Goal: Check status: Check status

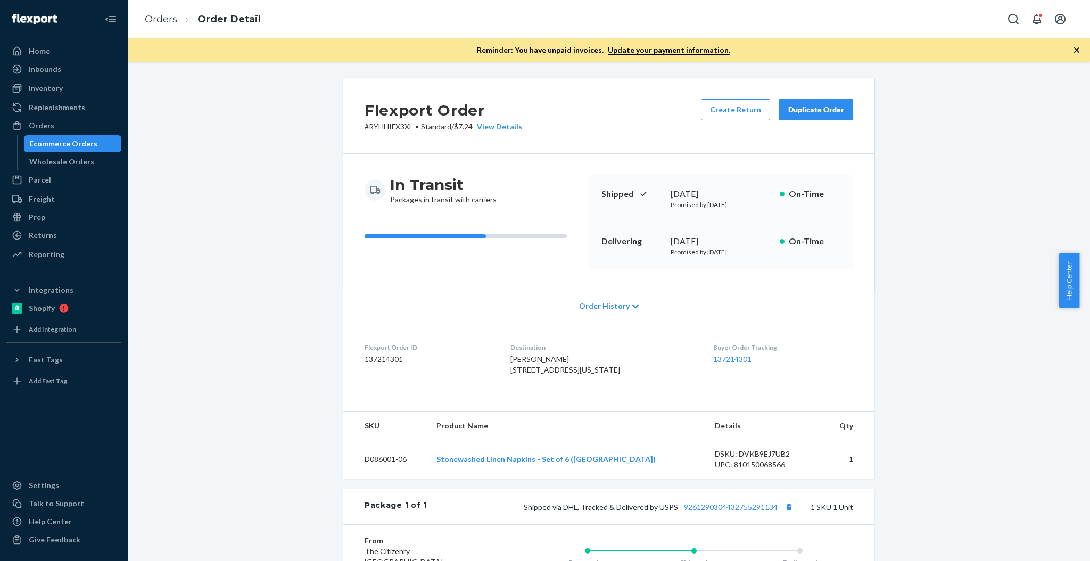
click at [52, 86] on div "Inventory" at bounding box center [46, 88] width 34 height 11
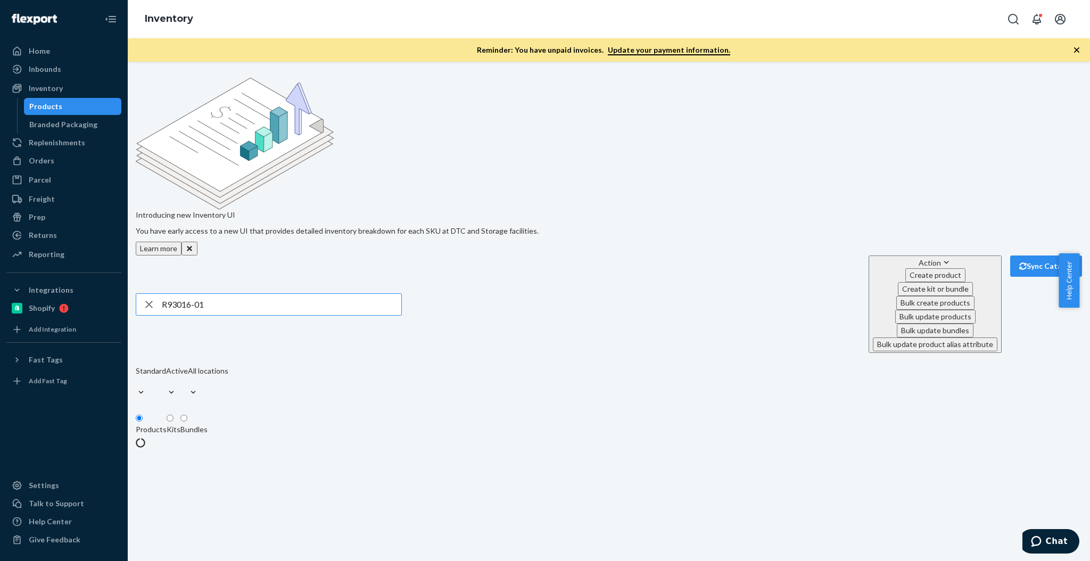
type input "R93016-01"
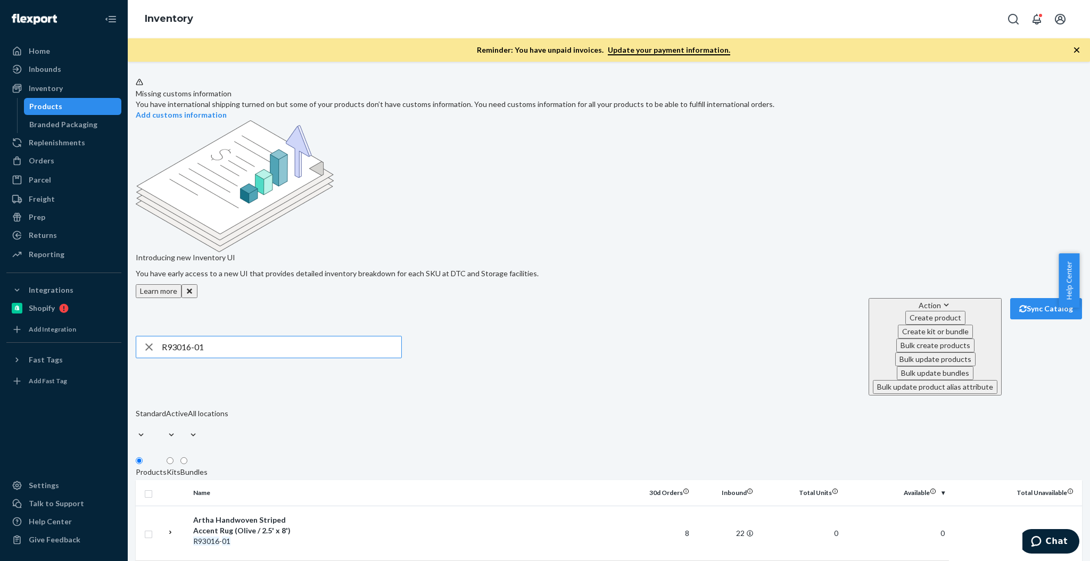
click at [207, 337] on input "R93016-01" at bounding box center [282, 347] width 240 height 21
click at [97, 160] on div "Orders" at bounding box center [63, 160] width 113 height 15
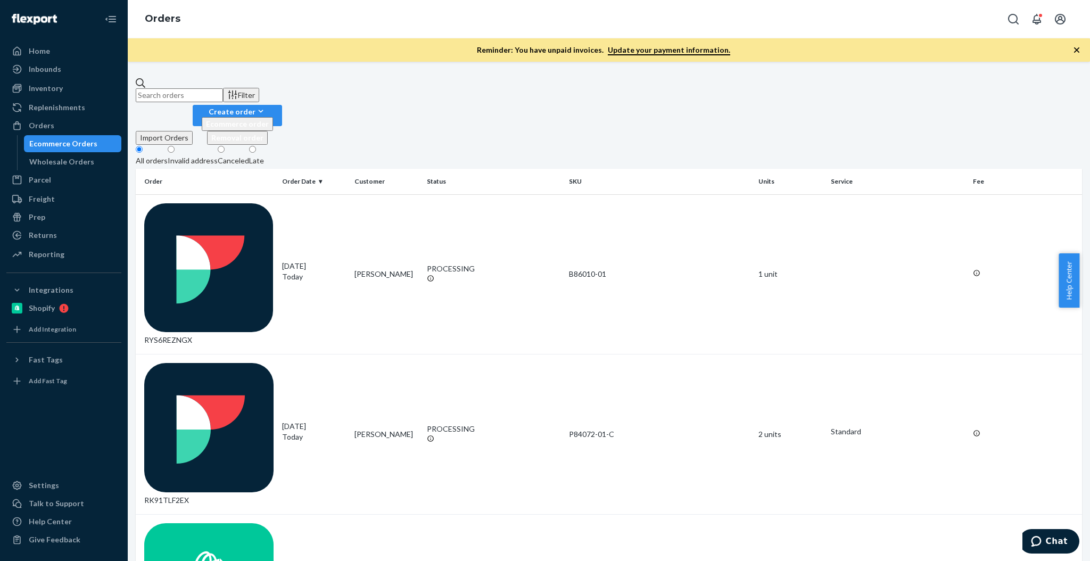
click at [223, 96] on input "text" at bounding box center [179, 95] width 87 height 14
paste input "137274851"
type input "137274851"
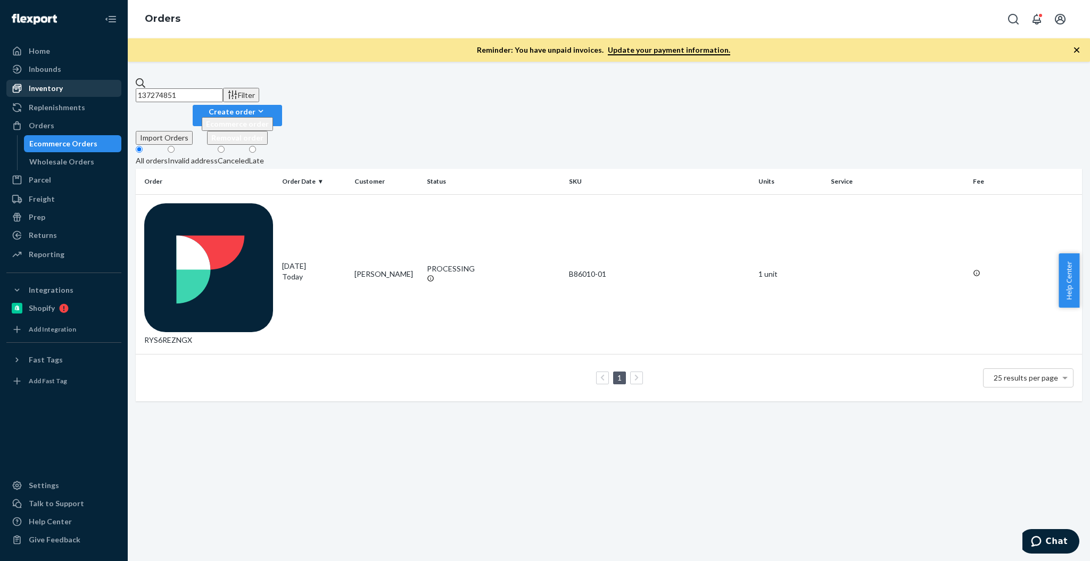
click at [63, 87] on div "Inventory" at bounding box center [63, 88] width 113 height 15
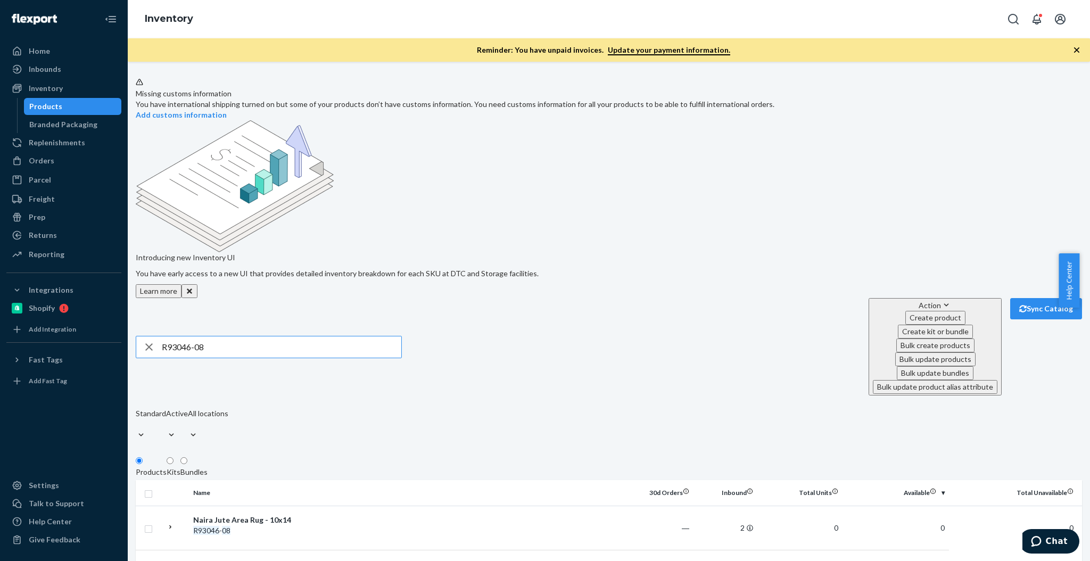
click at [287, 337] on input "R93046-08" at bounding box center [282, 347] width 240 height 21
type input "R93046-08"
click at [268, 515] on div "Naira Jute Area Rug - 10x14" at bounding box center [248, 520] width 111 height 11
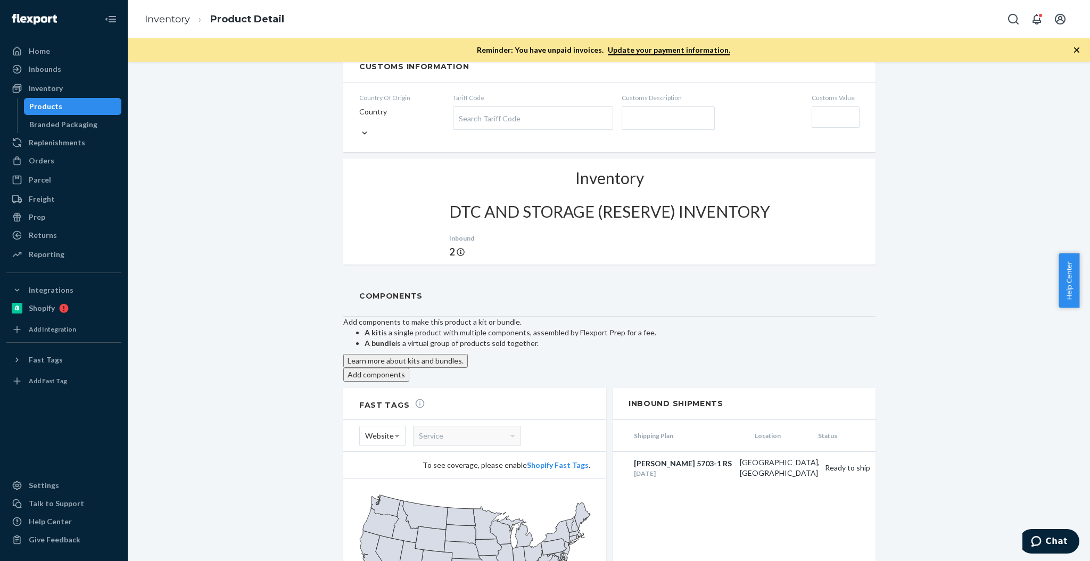
scroll to position [746, 0]
click at [75, 99] on div "Products" at bounding box center [73, 106] width 96 height 15
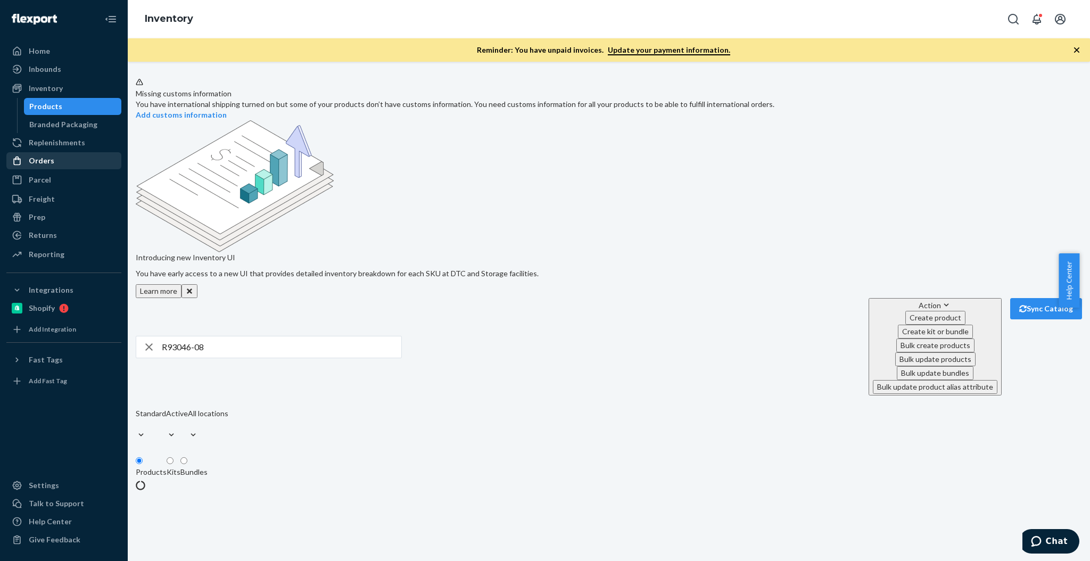
click at [77, 152] on link "Orders" at bounding box center [63, 160] width 115 height 17
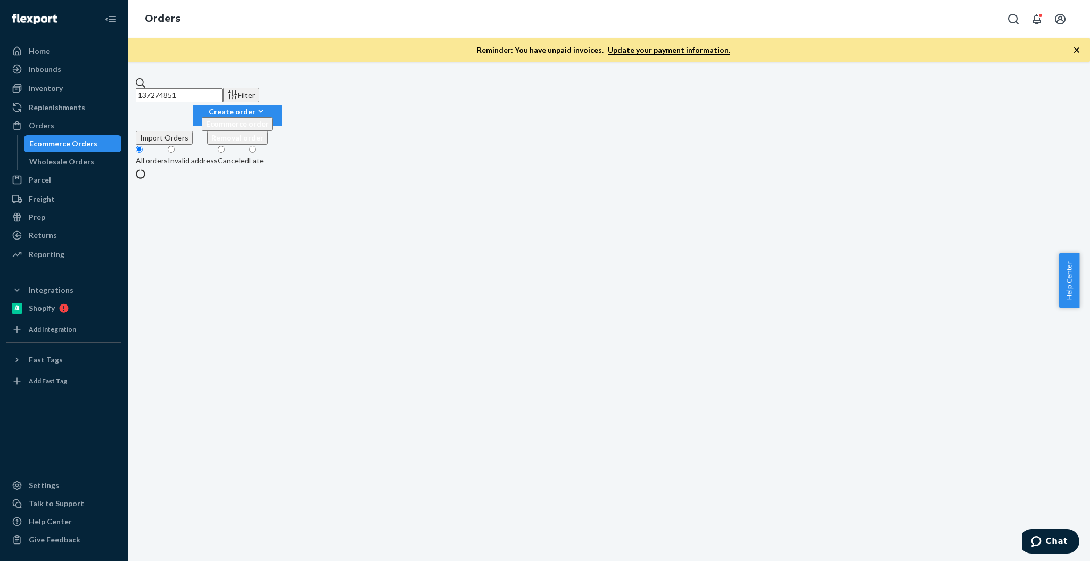
click at [199, 88] on input "137274851" at bounding box center [179, 95] width 87 height 14
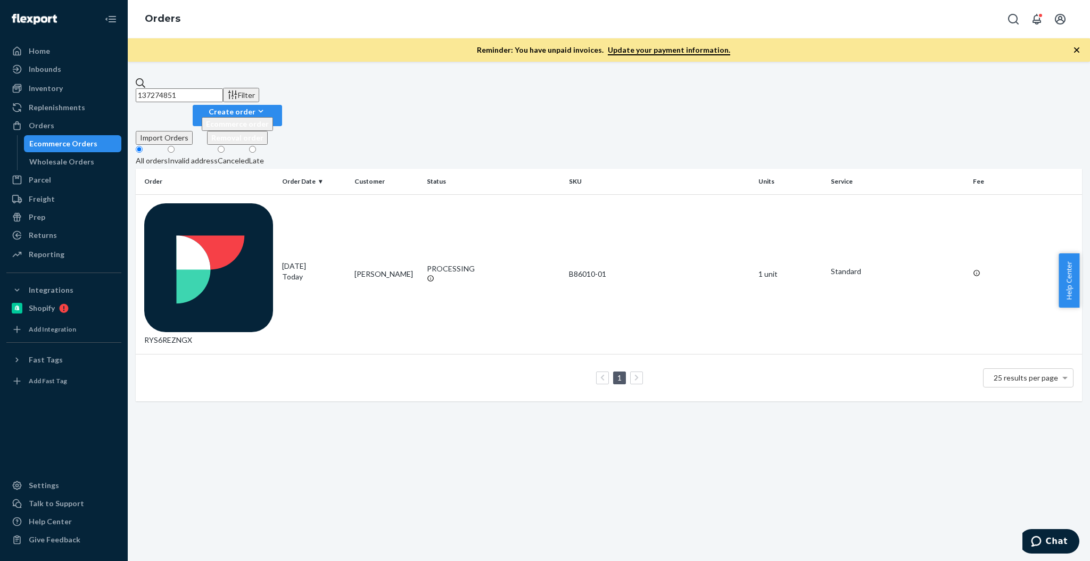
click at [199, 88] on input "137274851" at bounding box center [179, 95] width 87 height 14
paste input "00405"
type input "137200405"
drag, startPoint x: 1035, startPoint y: 264, endPoint x: 969, endPoint y: 298, distance: 74.3
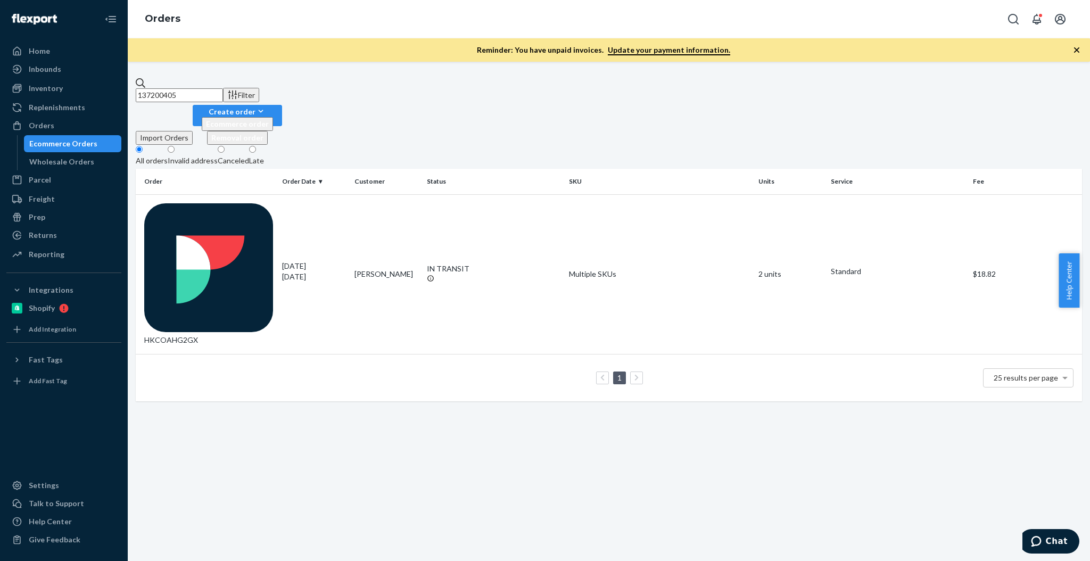
click at [304, 200] on td "[DATE] [DATE]" at bounding box center [314, 274] width 72 height 160
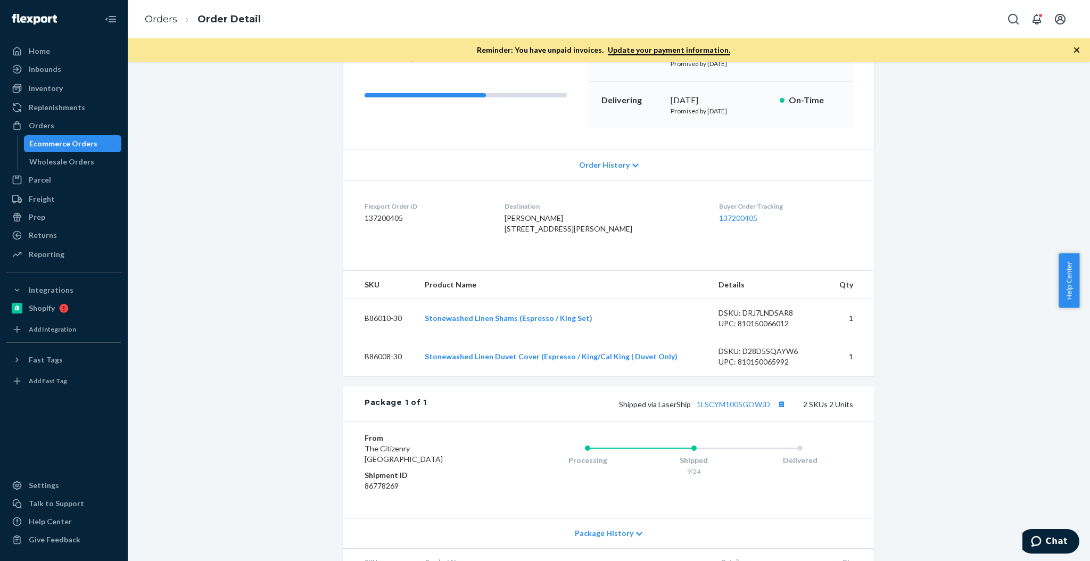
scroll to position [142, 0]
click at [775, 411] on button "Copy tracking number" at bounding box center [782, 404] width 14 height 14
drag, startPoint x: 105, startPoint y: 142, endPoint x: 114, endPoint y: 135, distance: 10.6
click at [105, 141] on div "Ecommerce Orders" at bounding box center [73, 143] width 96 height 15
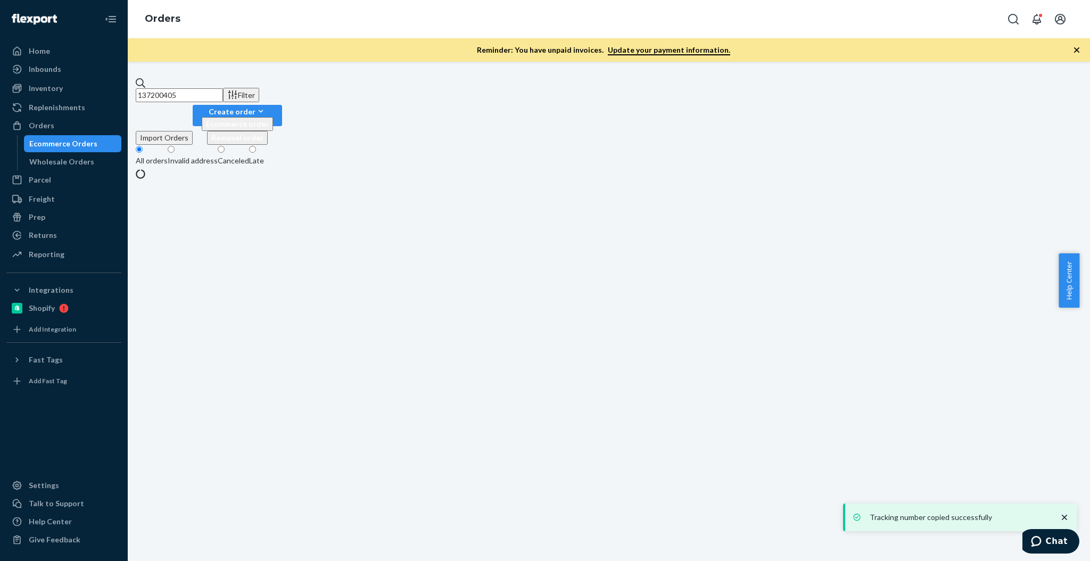
click at [223, 96] on input "137200405" at bounding box center [179, 95] width 87 height 14
paste input "6889929"
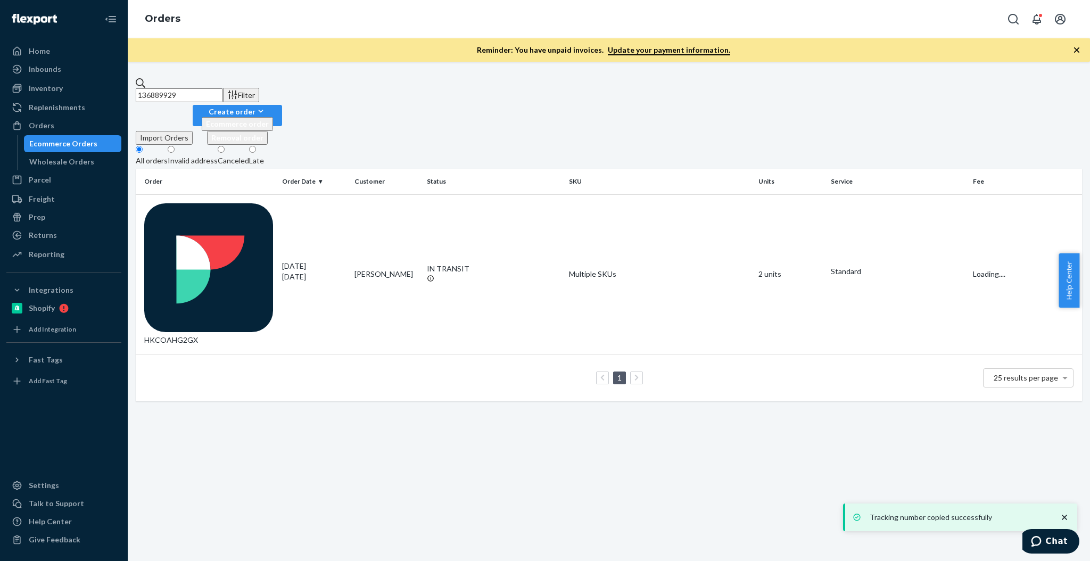
type input "136889929"
click at [311, 272] on p "[DATE]" at bounding box center [314, 277] width 64 height 11
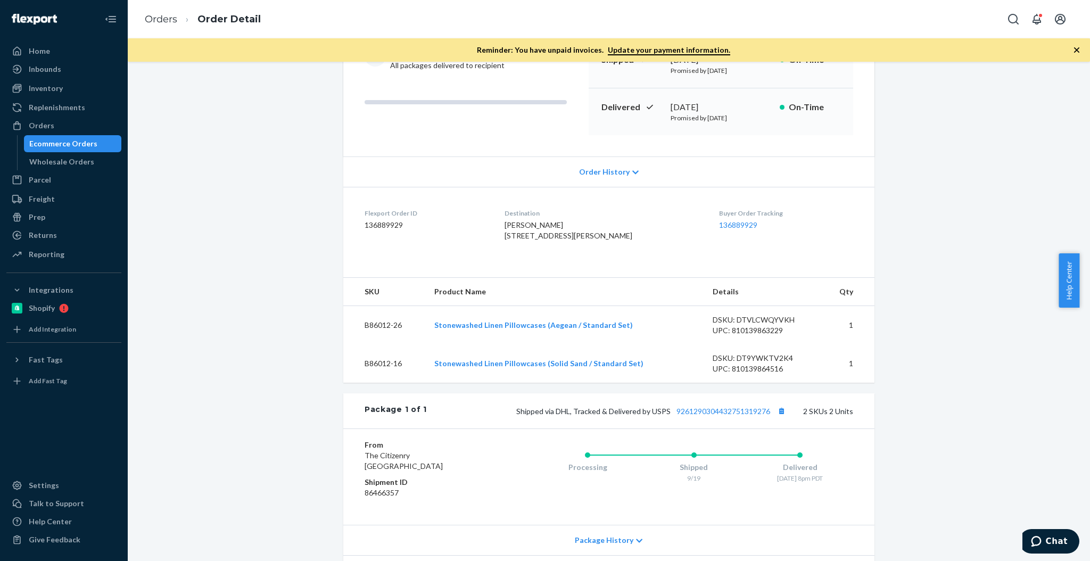
scroll to position [142, 0]
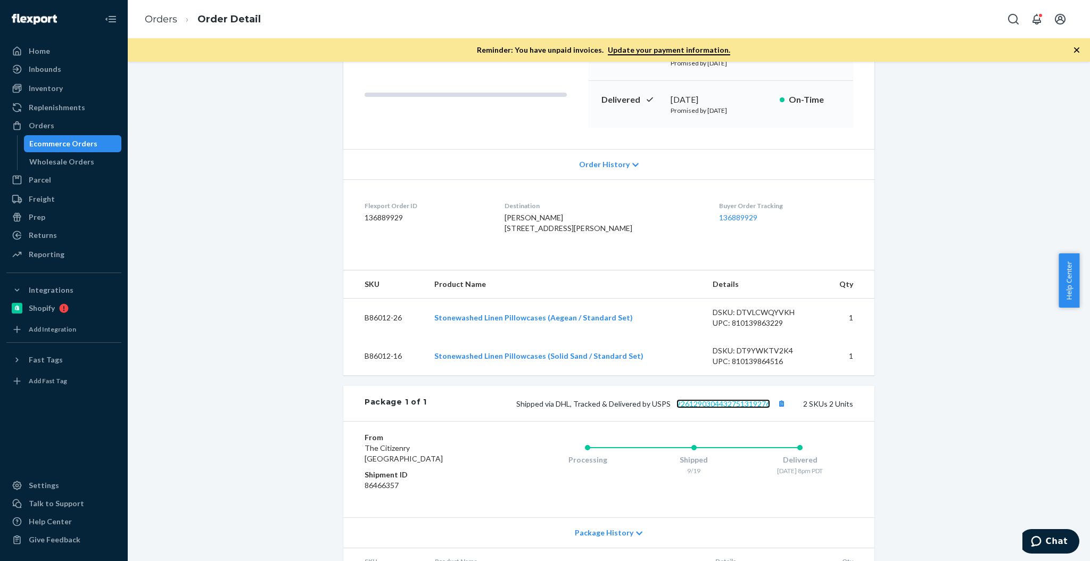
click at [745, 408] on link "9261290304432751319276" at bounding box center [724, 403] width 94 height 9
click at [397, 337] on td "B86012-26" at bounding box center [384, 318] width 83 height 39
copy td "B86012-26"
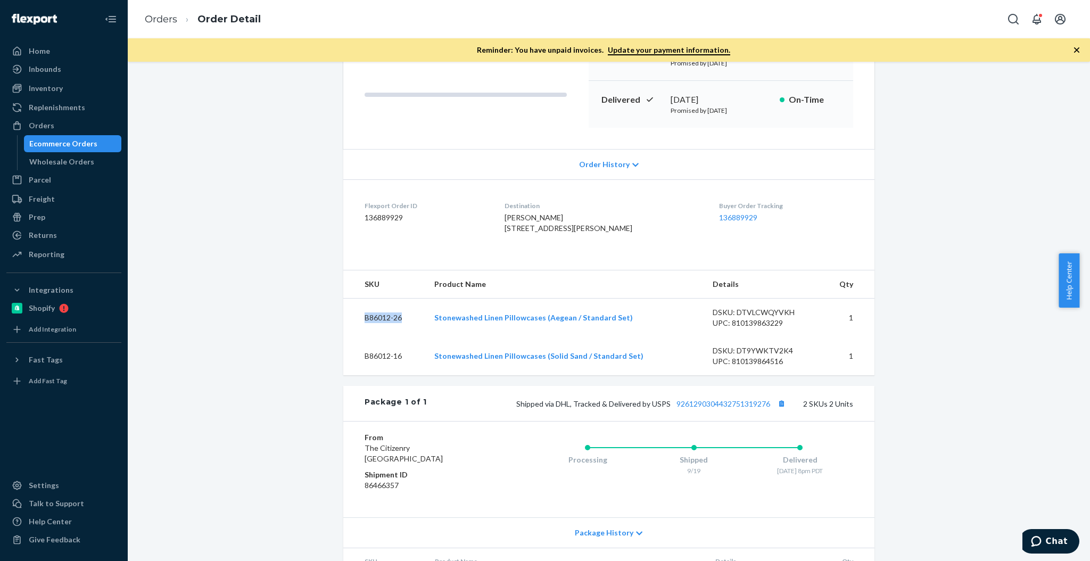
drag, startPoint x: 48, startPoint y: 132, endPoint x: 52, endPoint y: 141, distance: 9.5
click at [48, 134] on link "Orders" at bounding box center [63, 125] width 115 height 17
click at [52, 141] on div "Ecommerce Orders" at bounding box center [63, 143] width 68 height 11
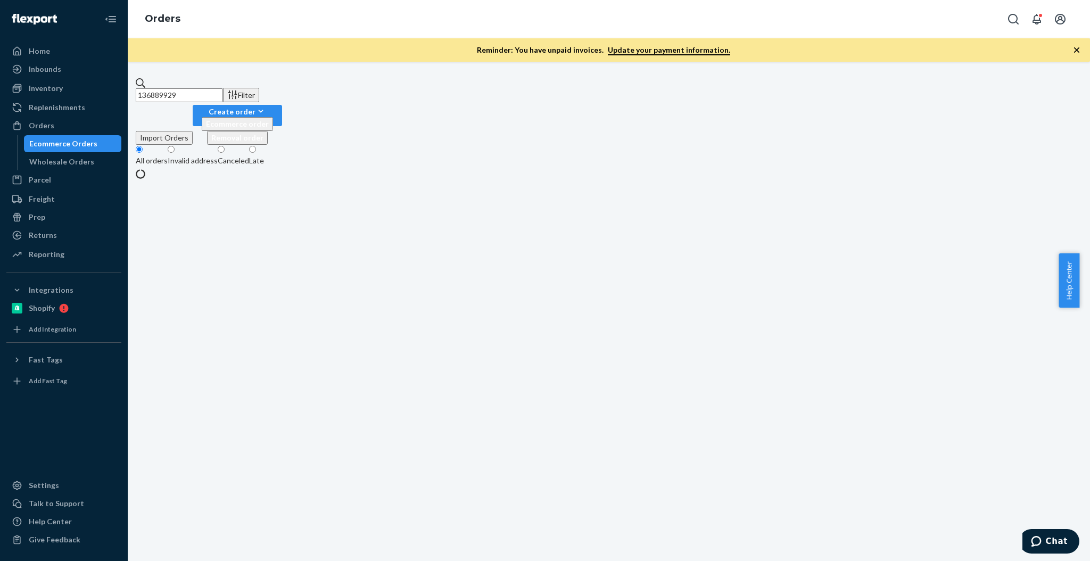
click at [159, 88] on input "136889929" at bounding box center [179, 95] width 87 height 14
paste input "7208825"
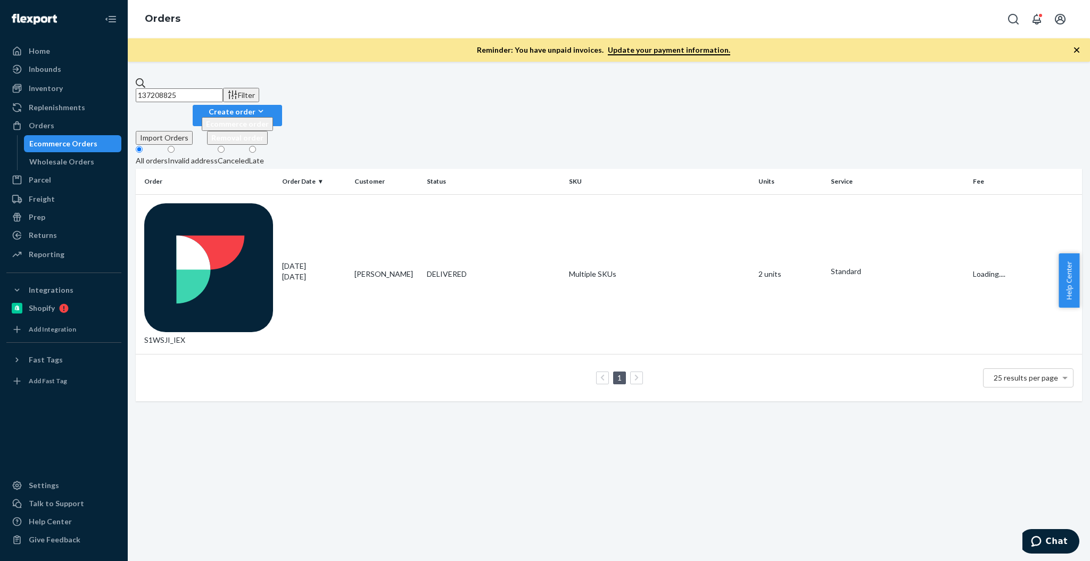
type input "137208825"
click at [216, 195] on td "RK8TMUGHGX" at bounding box center [207, 274] width 142 height 160
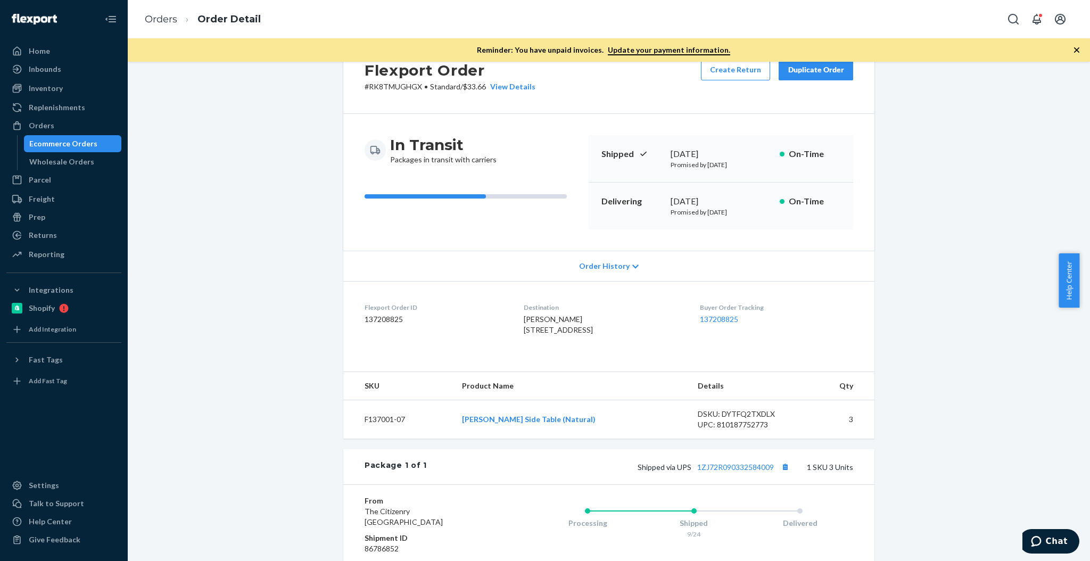
scroll to position [142, 0]
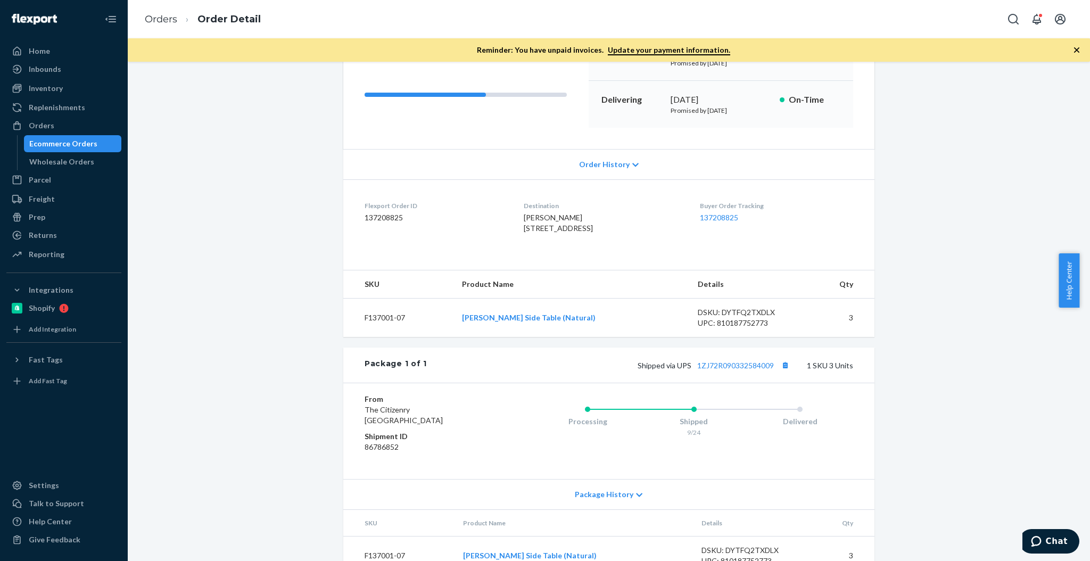
click at [750, 372] on div "Shipped via UPS 1ZJ72R090332584009 1 SKU 3 Units" at bounding box center [640, 365] width 426 height 14
click at [749, 370] on link "1ZJ72R090332584009" at bounding box center [736, 365] width 77 height 9
click at [57, 140] on div "Ecommerce Orders" at bounding box center [63, 143] width 68 height 11
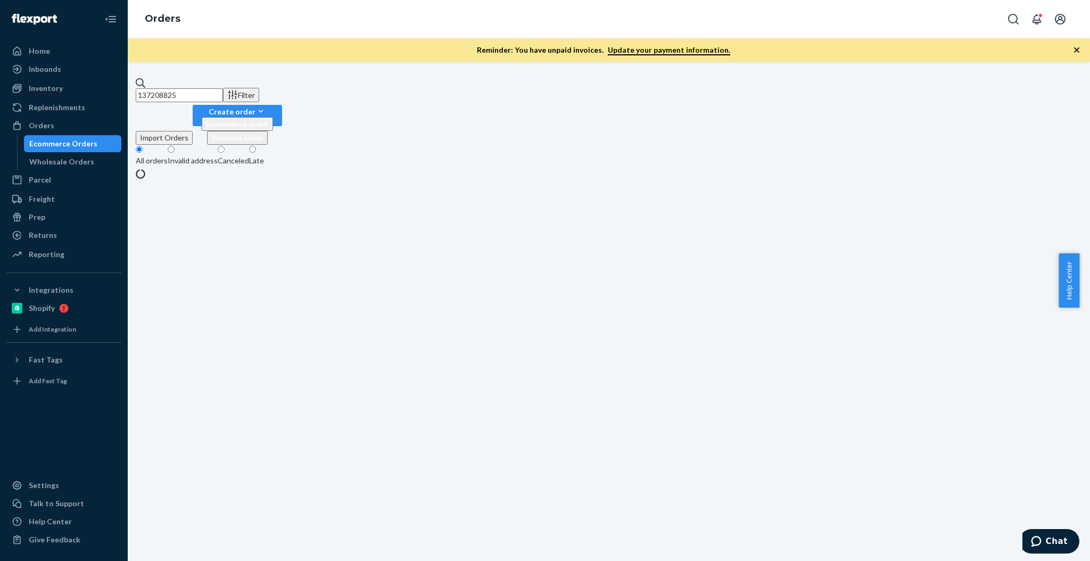
click at [223, 92] on input "137208825" at bounding box center [179, 95] width 87 height 14
paste input "[STREET_ADDRESS]"
type input "[STREET_ADDRESS]"
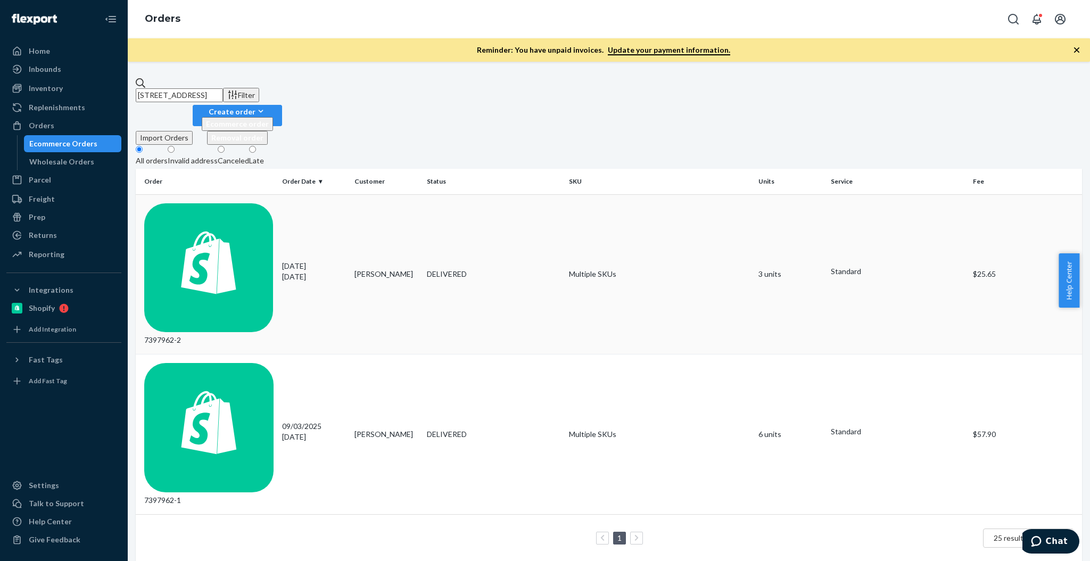
click at [208, 194] on td "7397962-2" at bounding box center [207, 274] width 142 height 160
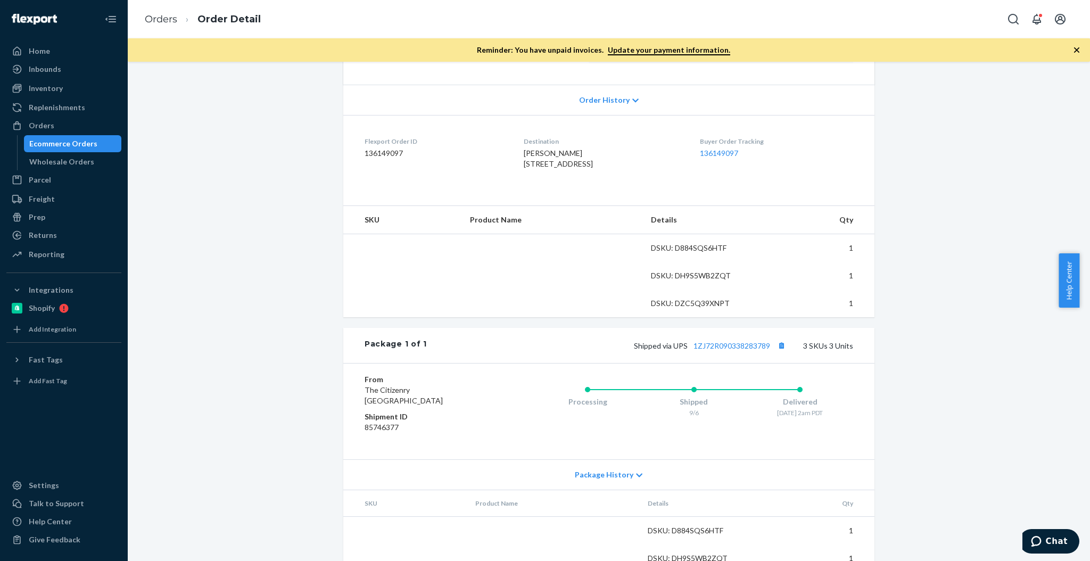
scroll to position [213, 0]
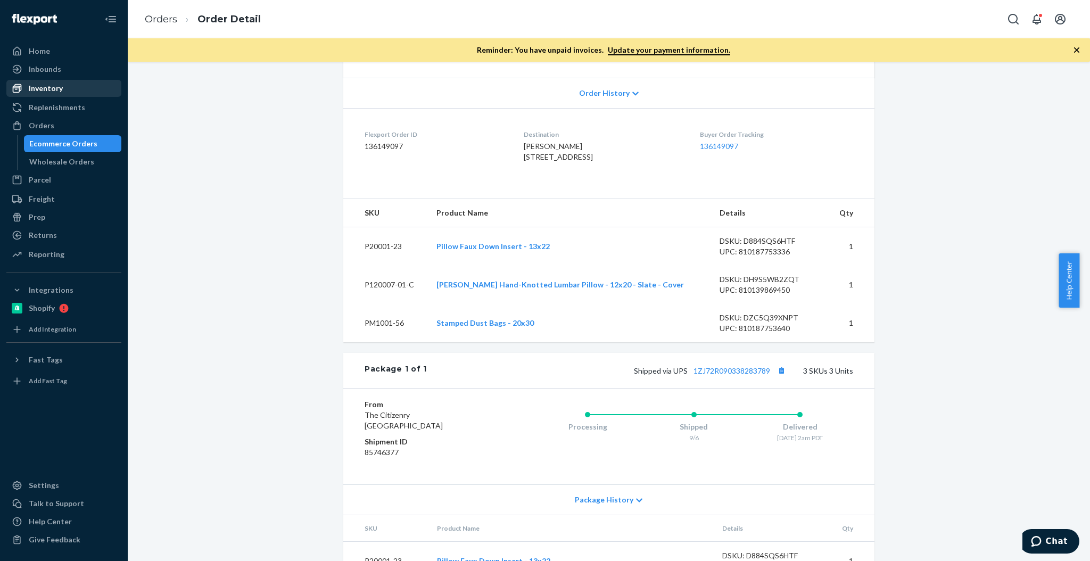
click at [50, 89] on div "Inventory" at bounding box center [46, 88] width 34 height 11
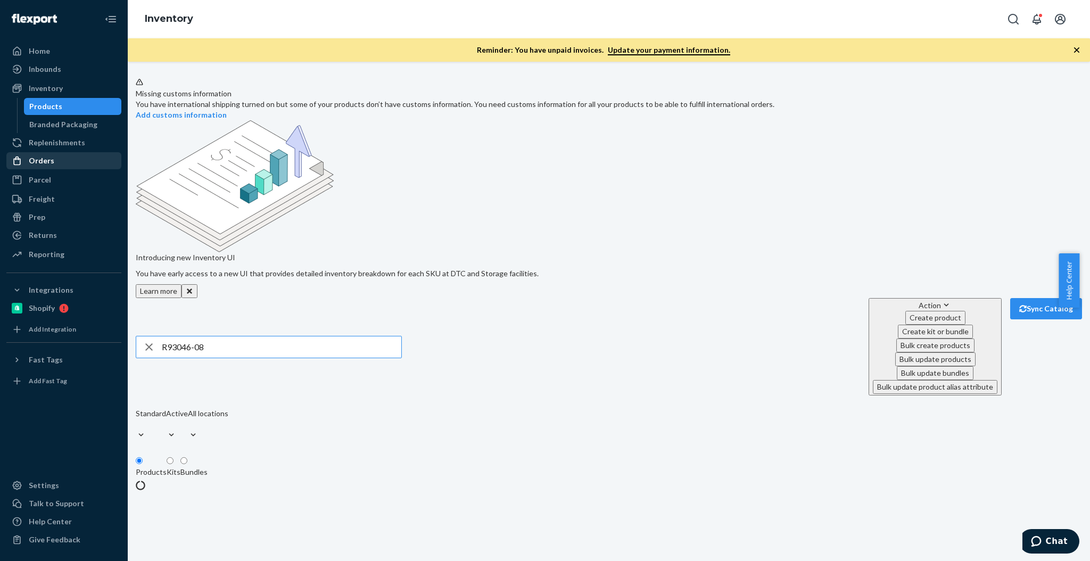
click at [73, 162] on div "Orders" at bounding box center [63, 160] width 113 height 15
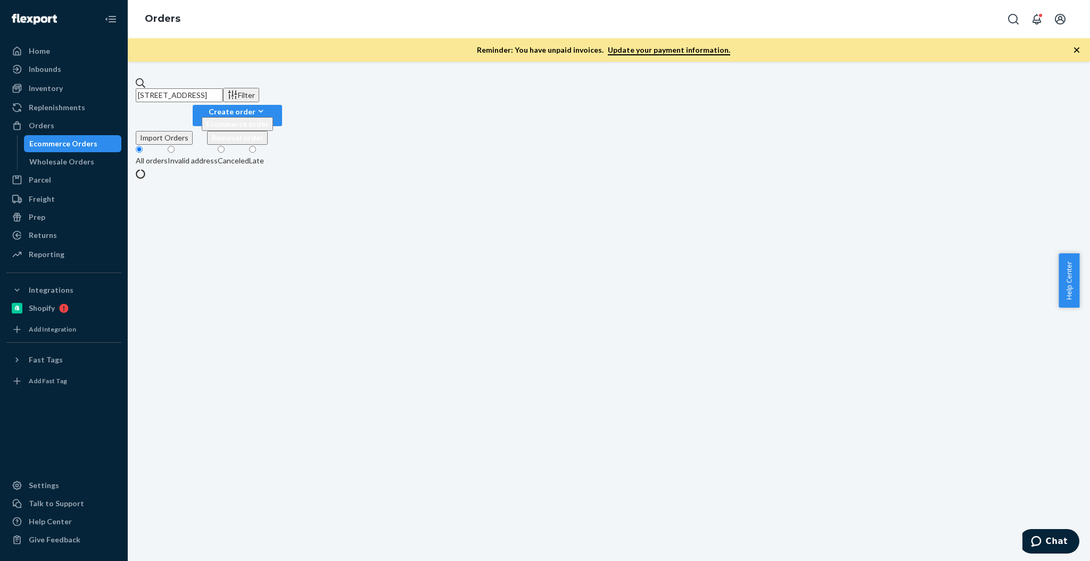
click at [223, 88] on input "[STREET_ADDRESS]" at bounding box center [179, 95] width 87 height 14
paste input "[PERSON_NAME]"
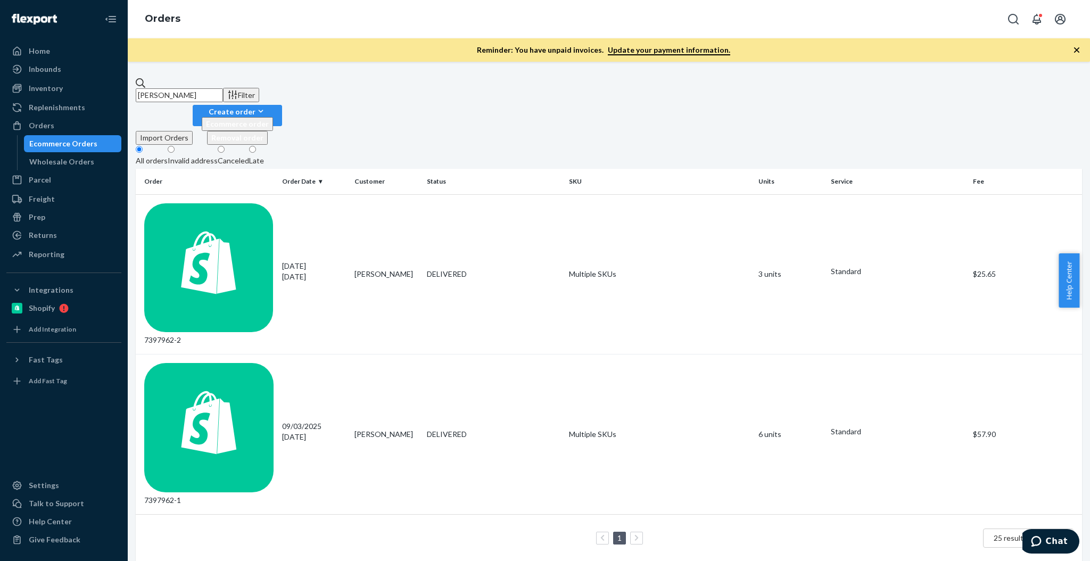
type input "[PERSON_NAME]"
click at [191, 363] on div "7397962-1" at bounding box center [208, 434] width 129 height 143
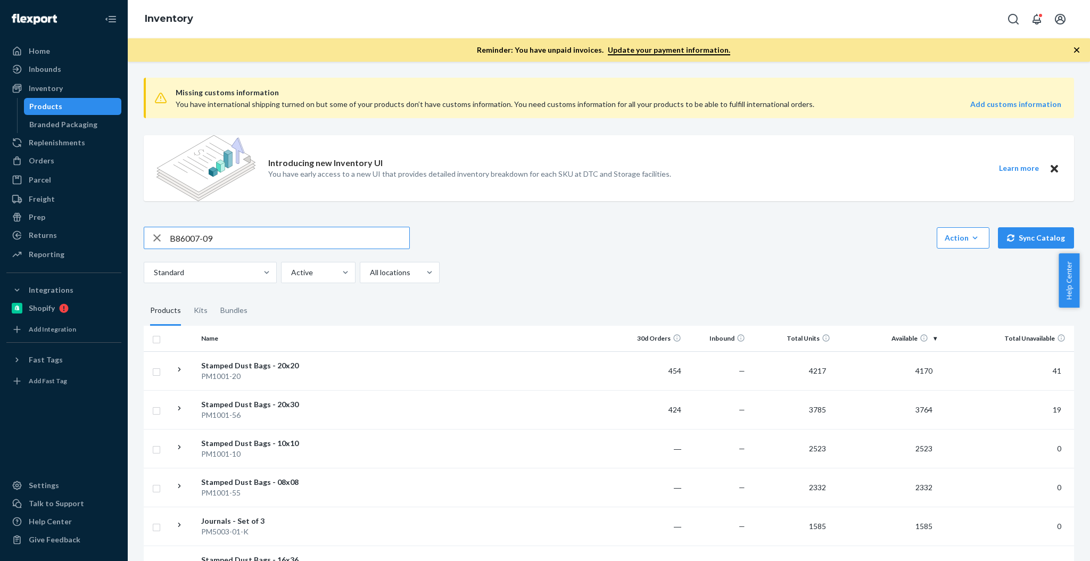
type input "B86007-09"
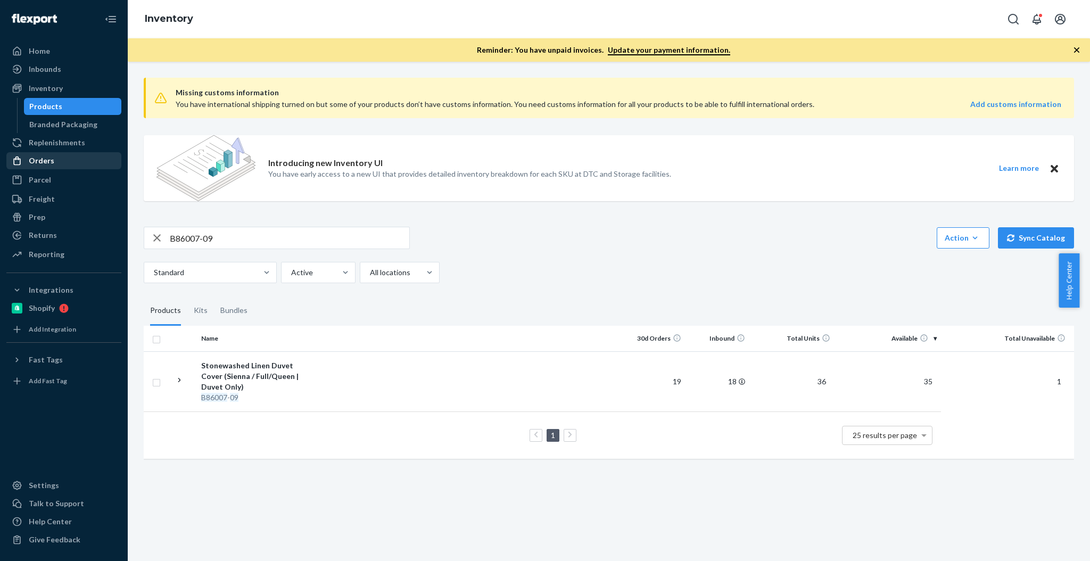
click at [60, 165] on div "Orders" at bounding box center [63, 160] width 113 height 15
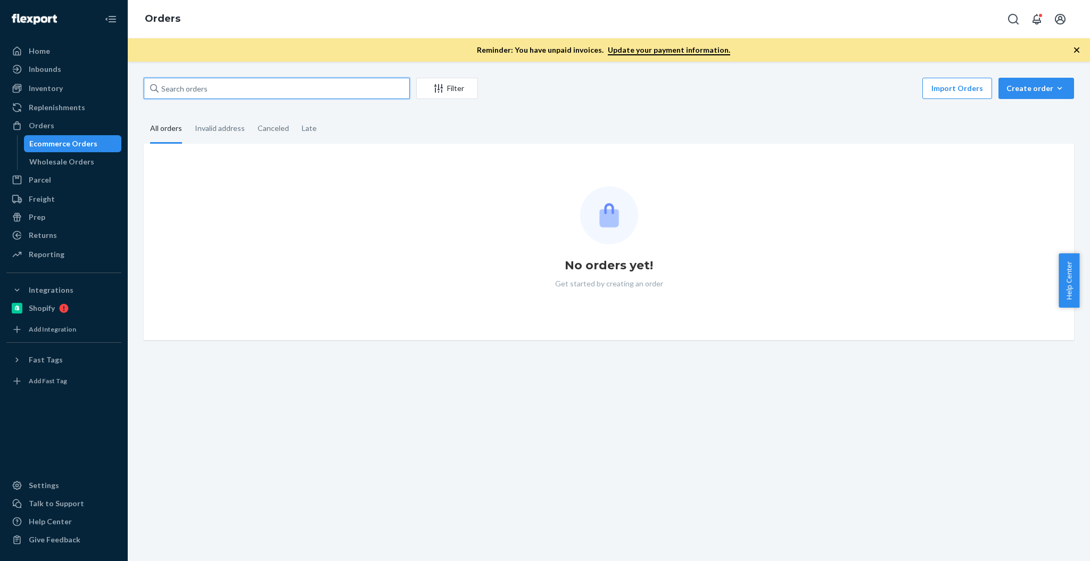
click at [194, 94] on input "text" at bounding box center [277, 88] width 266 height 21
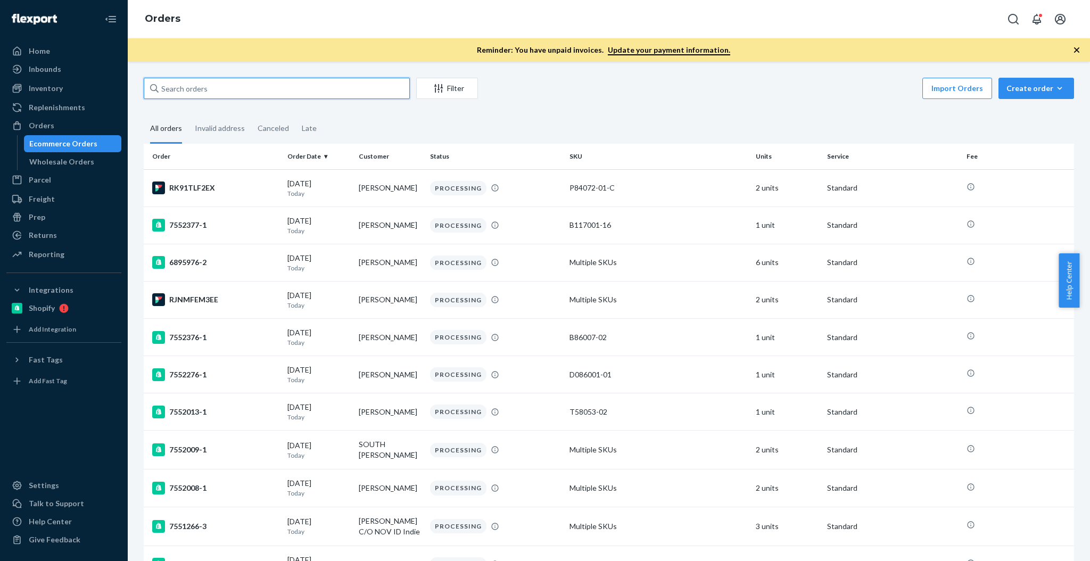
paste input "[STREET_ADDRESS]"
type input "[STREET_ADDRESS]"
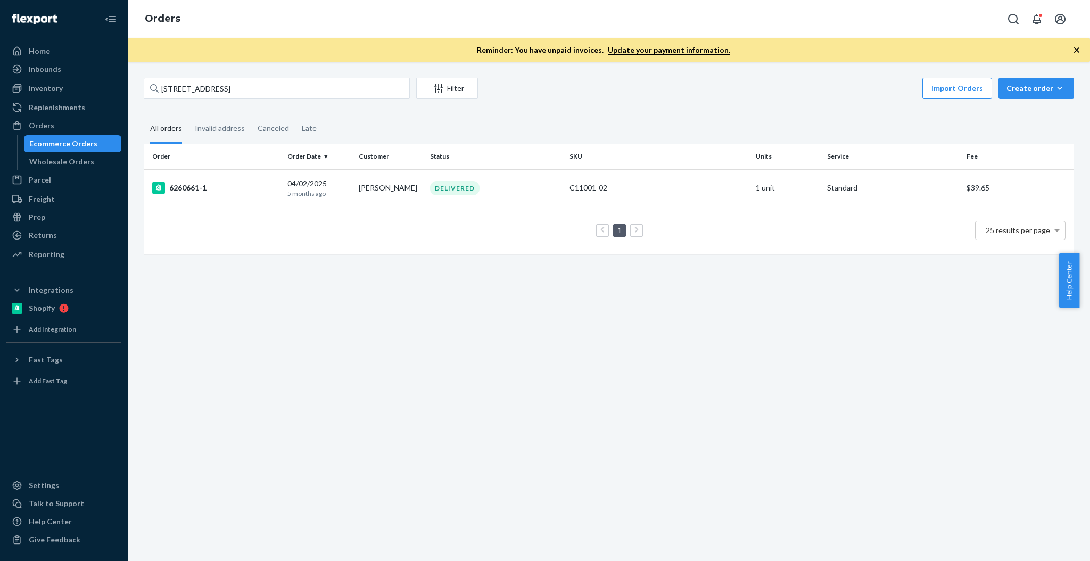
click at [360, 100] on div "[STREET_ADDRESS] Filter Import Orders Create order Ecommerce order Removal order" at bounding box center [609, 90] width 931 height 24
click at [88, 94] on div "Inventory" at bounding box center [63, 88] width 113 height 15
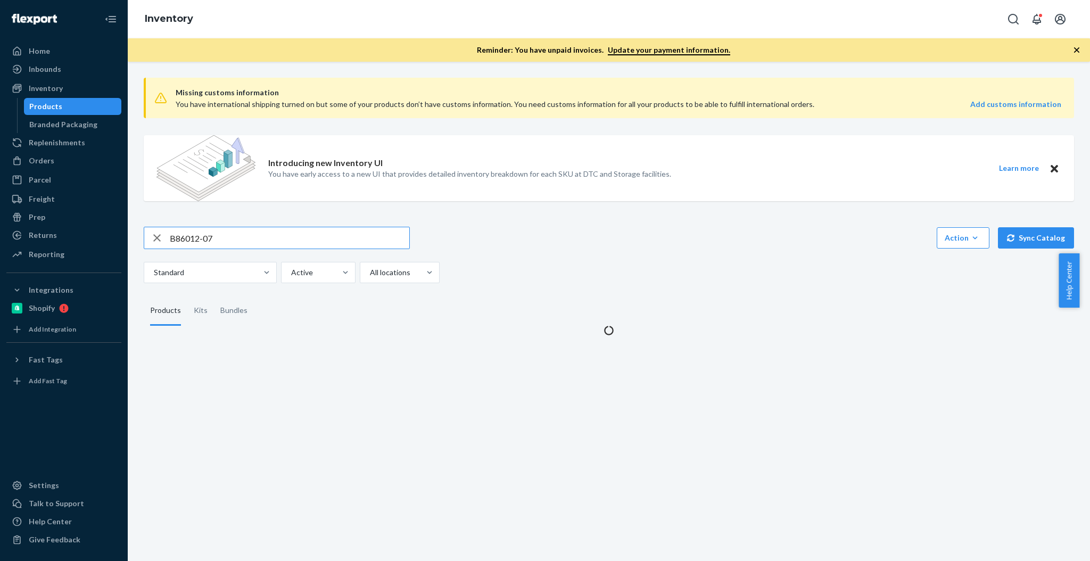
type input "B86012-07"
